Goal: Book appointment/travel/reservation

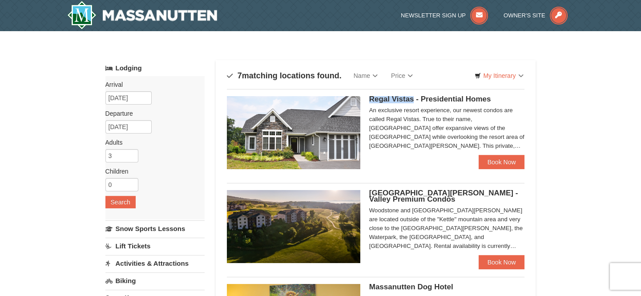
drag, startPoint x: 369, startPoint y: 97, endPoint x: 412, endPoint y: 99, distance: 43.2
click at [412, 99] on span "Regal Vistas - Presidential Homes" at bounding box center [430, 99] width 122 height 8
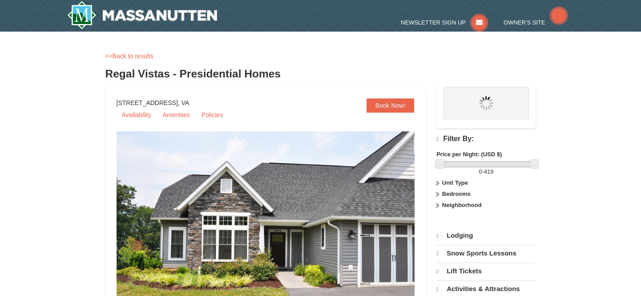
select select "10"
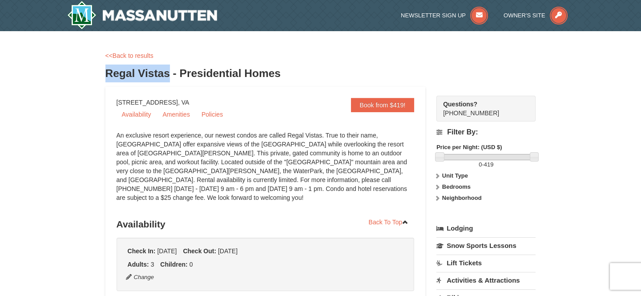
drag, startPoint x: 102, startPoint y: 71, endPoint x: 177, endPoint y: 85, distance: 76.5
copy h3 "Regal Vistas"
